Goal: Navigation & Orientation: Find specific page/section

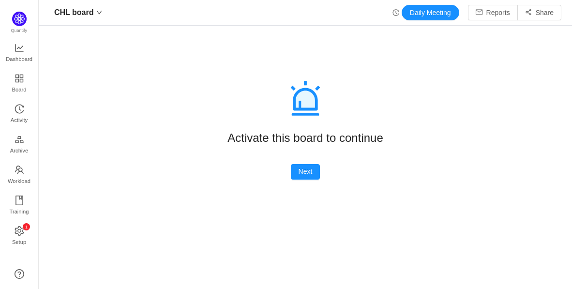
scroll to position [13, 13]
click at [20, 59] on span "Dashboard" at bounding box center [19, 58] width 27 height 19
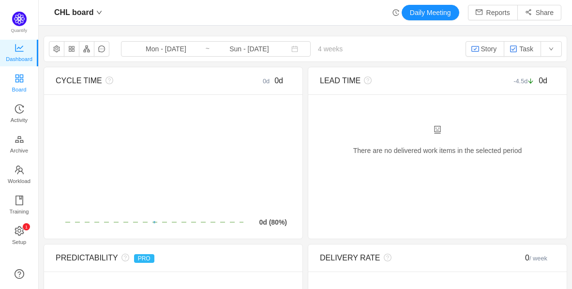
click at [16, 86] on span "Board" at bounding box center [19, 89] width 15 height 19
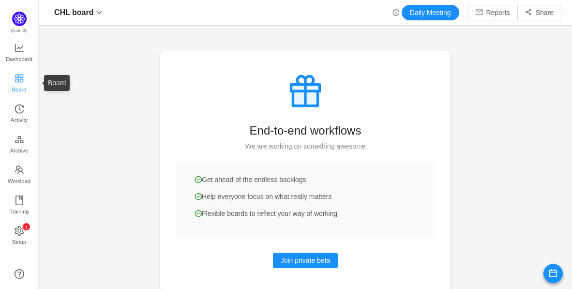
click at [16, 82] on span "Board" at bounding box center [19, 89] width 15 height 19
click at [25, 119] on span "Activity" at bounding box center [19, 119] width 17 height 19
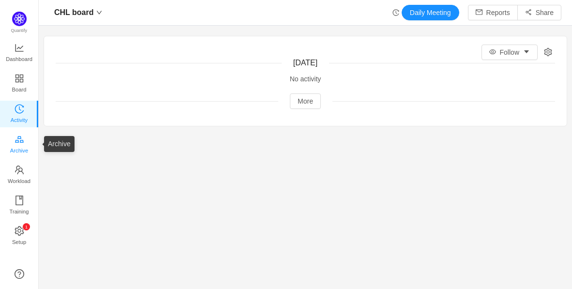
click at [23, 144] on span "Archive" at bounding box center [19, 150] width 18 height 19
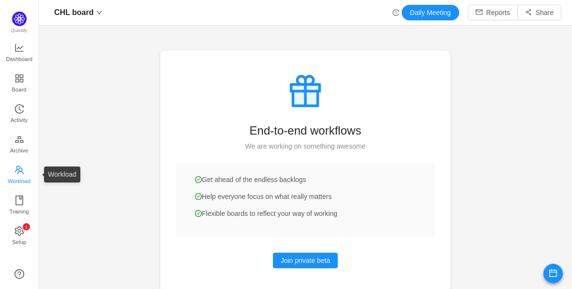
click at [19, 174] on span "Workload" at bounding box center [19, 180] width 23 height 19
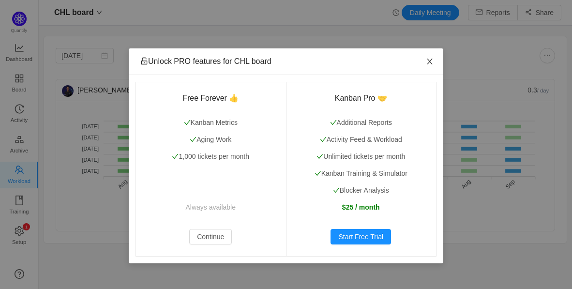
click at [431, 60] on icon "icon: close" at bounding box center [430, 62] width 8 height 8
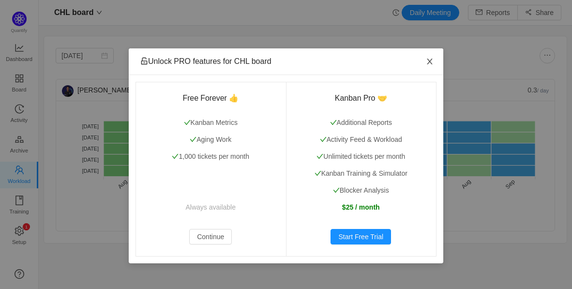
click at [431, 60] on icon "icon: close" at bounding box center [429, 62] width 5 height 6
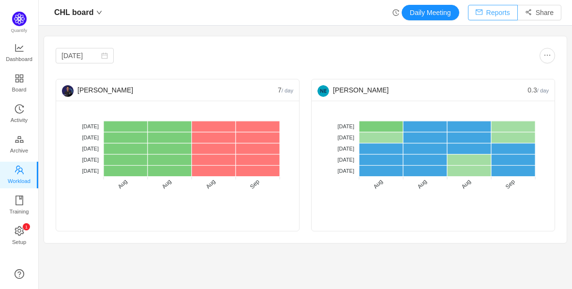
click at [484, 11] on button "Reports" at bounding box center [493, 12] width 50 height 15
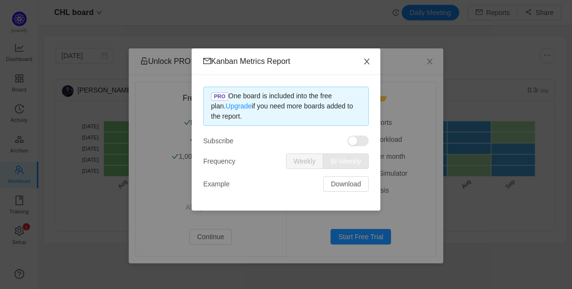
click at [369, 62] on icon "icon: close" at bounding box center [367, 62] width 8 height 8
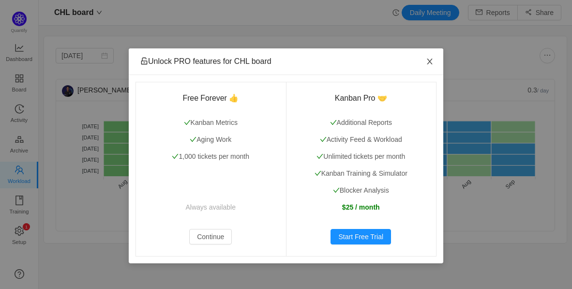
click at [426, 61] on icon "icon: close" at bounding box center [430, 62] width 8 height 8
click at [430, 61] on icon "icon: close" at bounding box center [429, 62] width 5 height 6
click at [425, 60] on span "Close" at bounding box center [429, 61] width 27 height 27
click at [434, 63] on span "Close" at bounding box center [429, 61] width 27 height 27
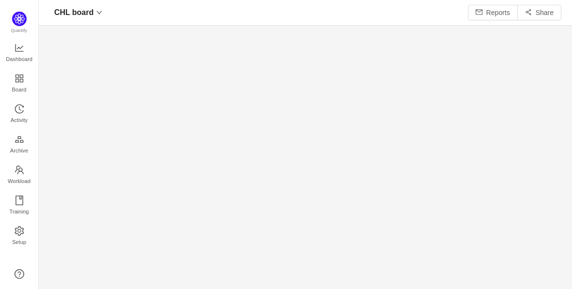
scroll to position [272, 508]
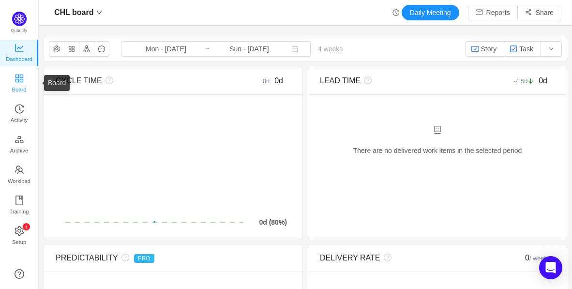
click at [23, 87] on span "Board" at bounding box center [19, 89] width 15 height 19
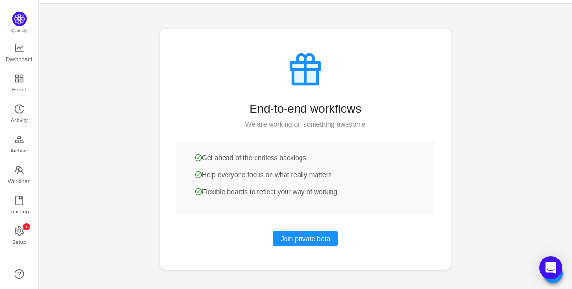
scroll to position [21, 0]
click at [20, 179] on span "Workload" at bounding box center [19, 180] width 23 height 19
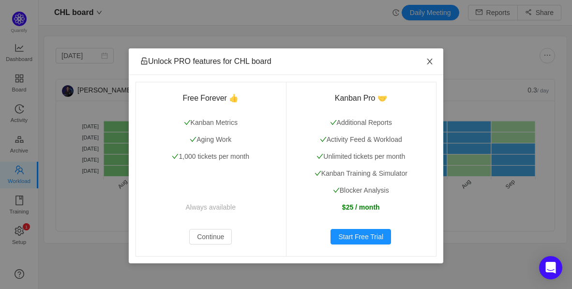
click at [422, 60] on span "Close" at bounding box center [429, 61] width 27 height 27
click at [424, 59] on span "Close" at bounding box center [429, 61] width 27 height 27
click at [430, 56] on span "Close" at bounding box center [429, 61] width 27 height 27
click at [427, 63] on icon "icon: close" at bounding box center [430, 62] width 8 height 8
click at [432, 59] on icon "icon: close" at bounding box center [430, 62] width 8 height 8
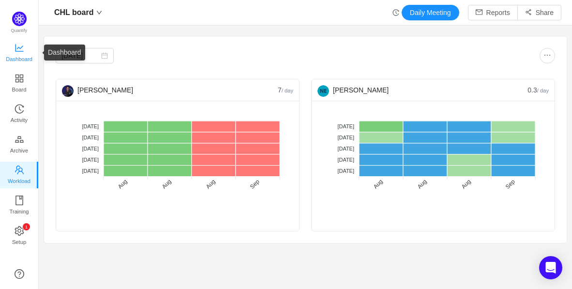
click at [8, 53] on span "Dashboard" at bounding box center [19, 58] width 27 height 19
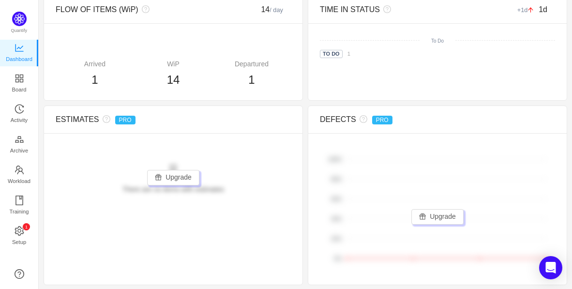
scroll to position [461, 0]
